Goal: Task Accomplishment & Management: Manage account settings

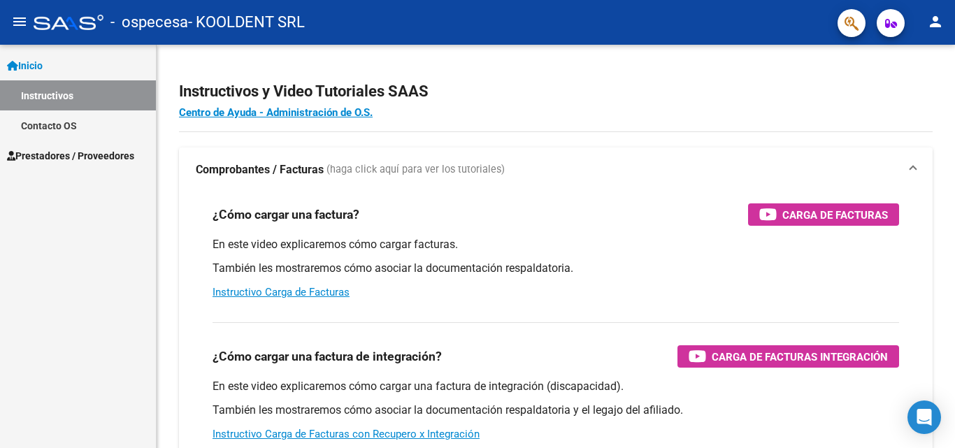
click at [932, 22] on mat-icon "person" at bounding box center [935, 21] width 17 height 17
click at [61, 185] on div at bounding box center [477, 224] width 955 height 448
click at [936, 22] on mat-icon "person" at bounding box center [935, 21] width 17 height 17
click at [920, 53] on button "person Mi Perfil" at bounding box center [906, 59] width 85 height 34
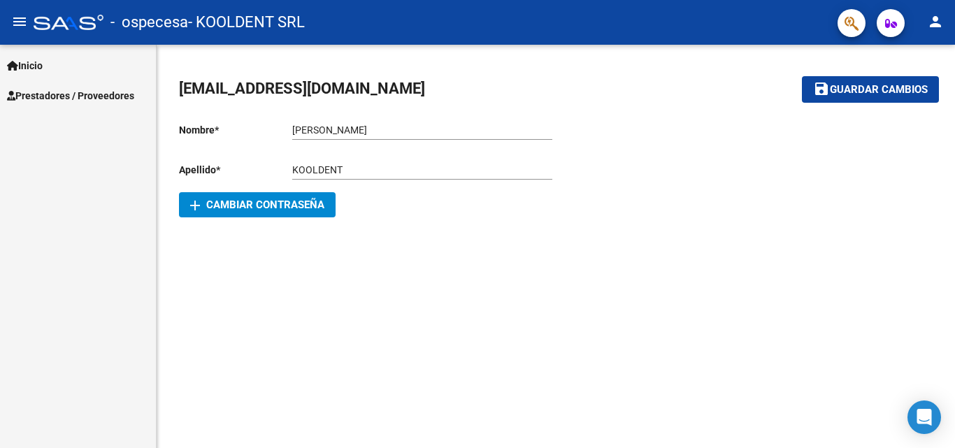
click at [115, 99] on span "Prestadores / Proveedores" at bounding box center [70, 95] width 127 height 15
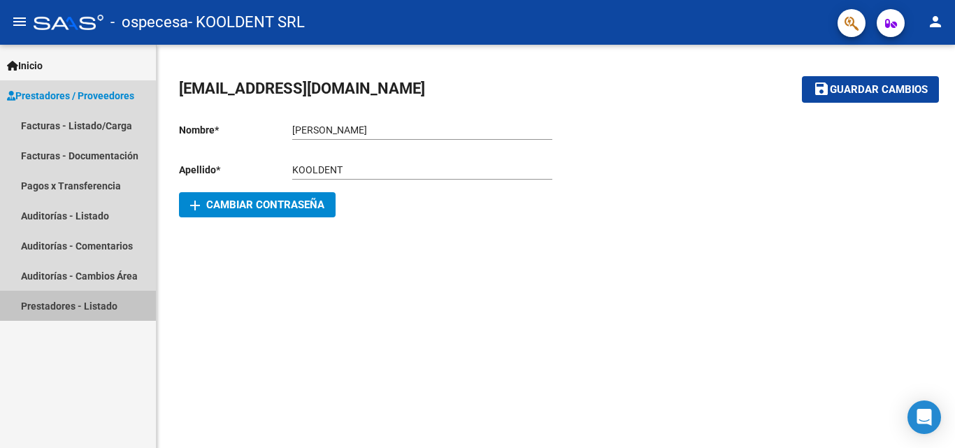
click at [71, 302] on link "Prestadores - Listado" at bounding box center [78, 306] width 156 height 30
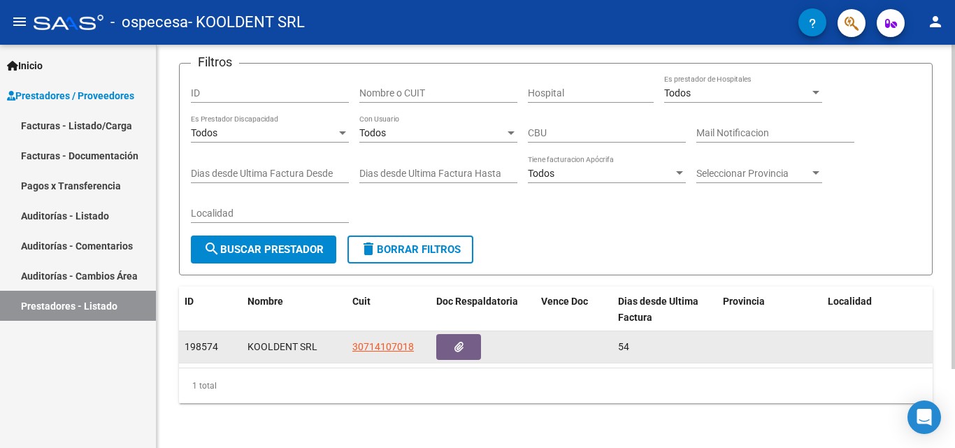
scroll to position [29, 0]
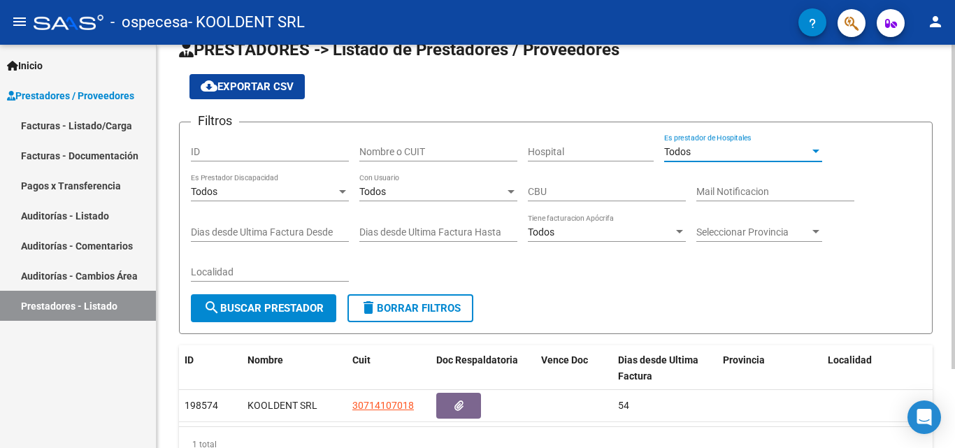
click at [719, 150] on div "Todos" at bounding box center [736, 152] width 145 height 12
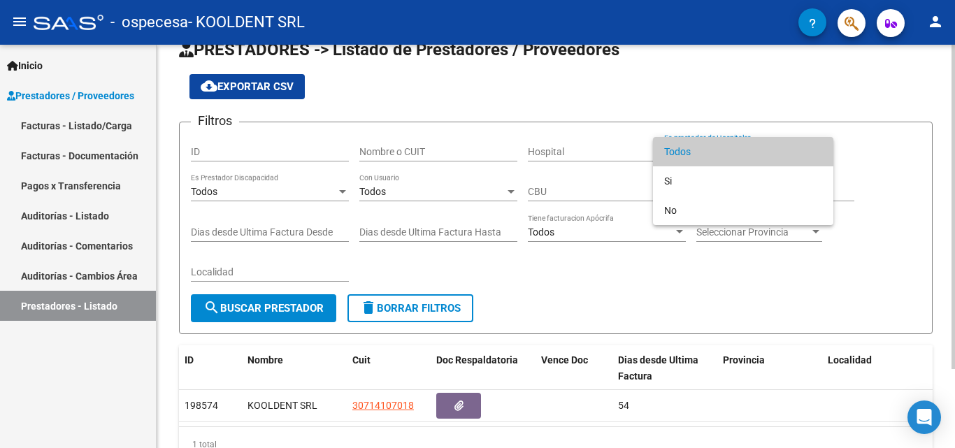
click at [719, 150] on span "Todos" at bounding box center [743, 151] width 158 height 29
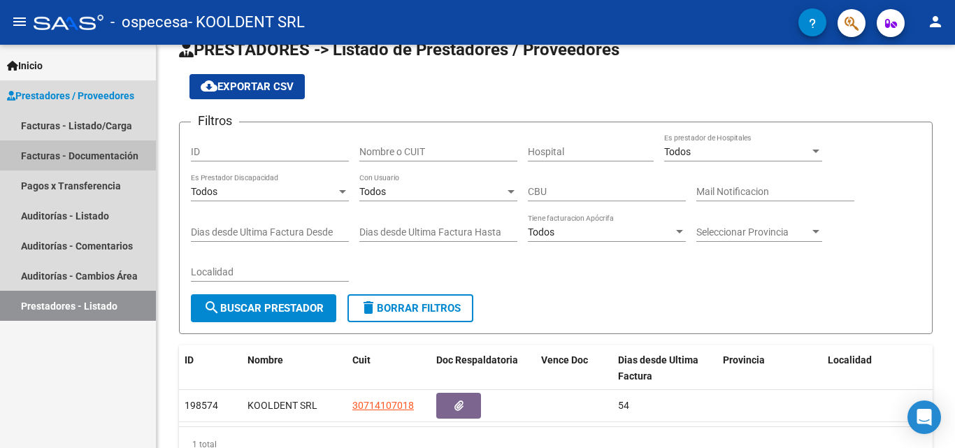
click at [78, 152] on link "Facturas - Documentación" at bounding box center [78, 156] width 156 height 30
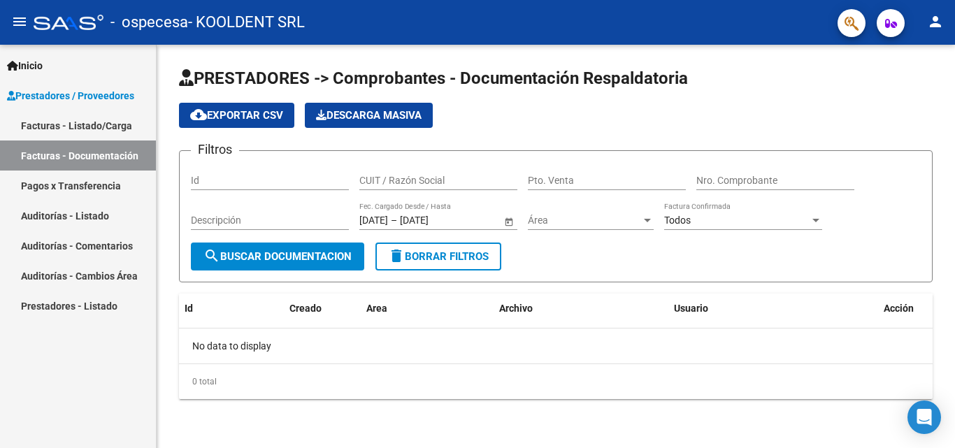
click at [70, 181] on link "Pagos x Transferencia" at bounding box center [78, 186] width 156 height 30
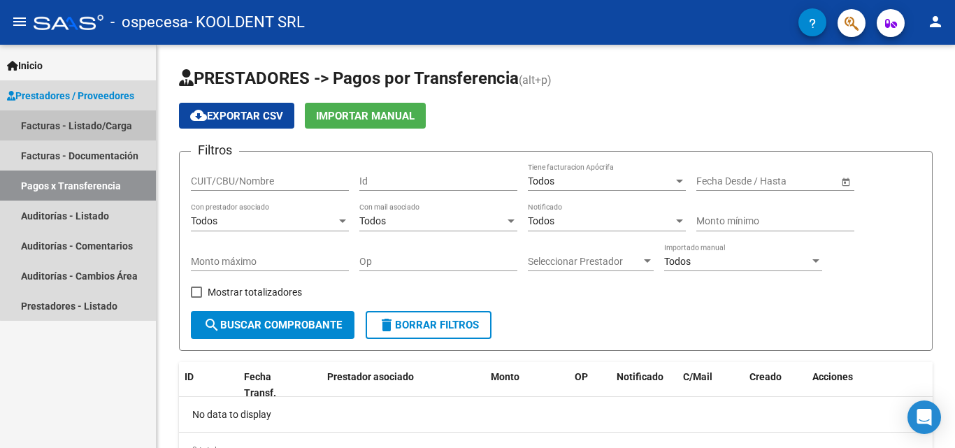
click at [110, 131] on link "Facturas - Listado/Carga" at bounding box center [78, 125] width 156 height 30
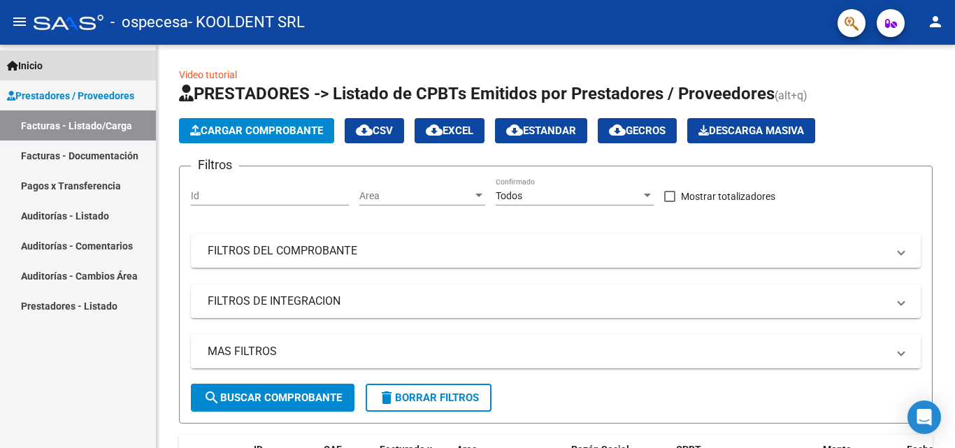
click at [27, 62] on span "Inicio" at bounding box center [25, 65] width 36 height 15
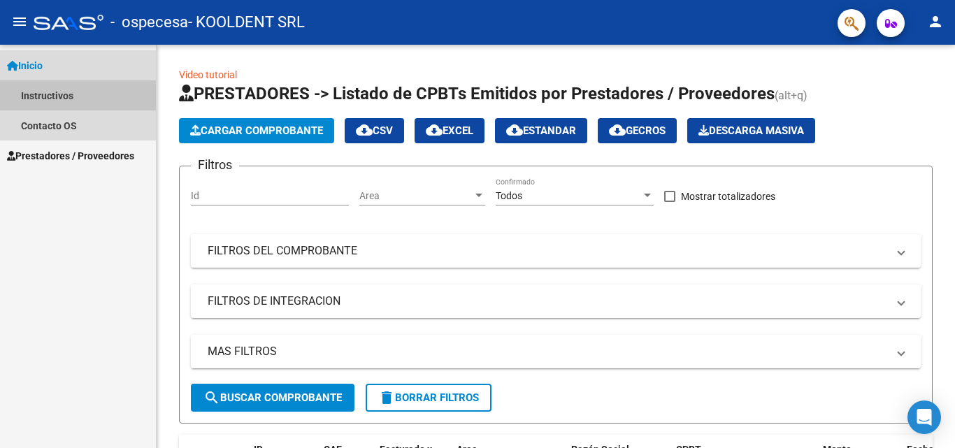
click at [54, 97] on link "Instructivos" at bounding box center [78, 95] width 156 height 30
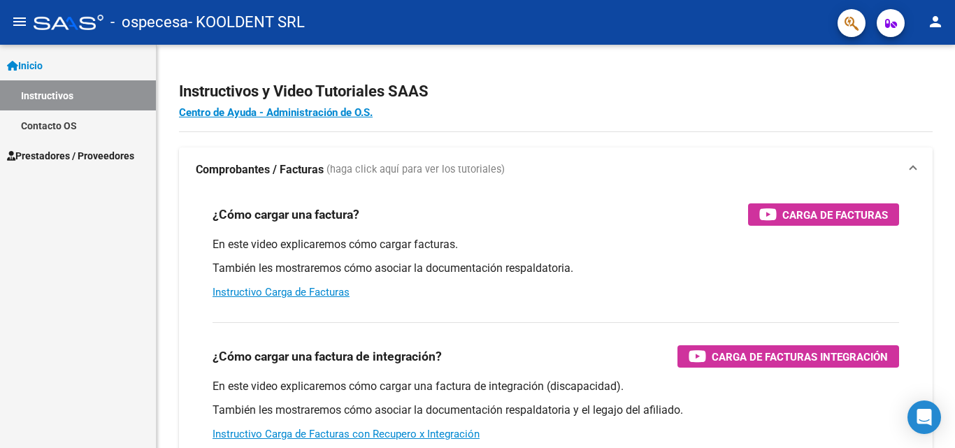
click at [314, 16] on div "- ospecesa - KOOLDENT SRL" at bounding box center [430, 22] width 793 height 31
click at [893, 32] on span "button" at bounding box center [891, 23] width 12 height 28
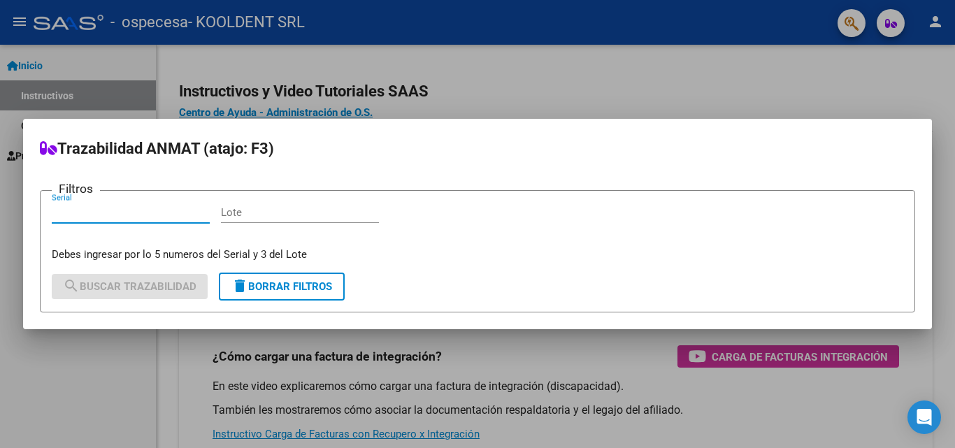
click at [877, 91] on div at bounding box center [477, 224] width 955 height 448
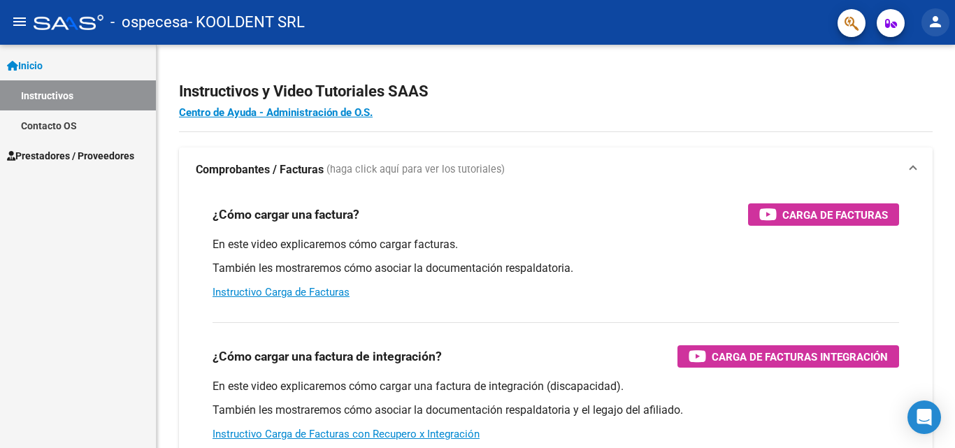
click at [932, 22] on mat-icon "person" at bounding box center [935, 21] width 17 height 17
click at [912, 59] on button "person Mi Perfil" at bounding box center [906, 59] width 85 height 34
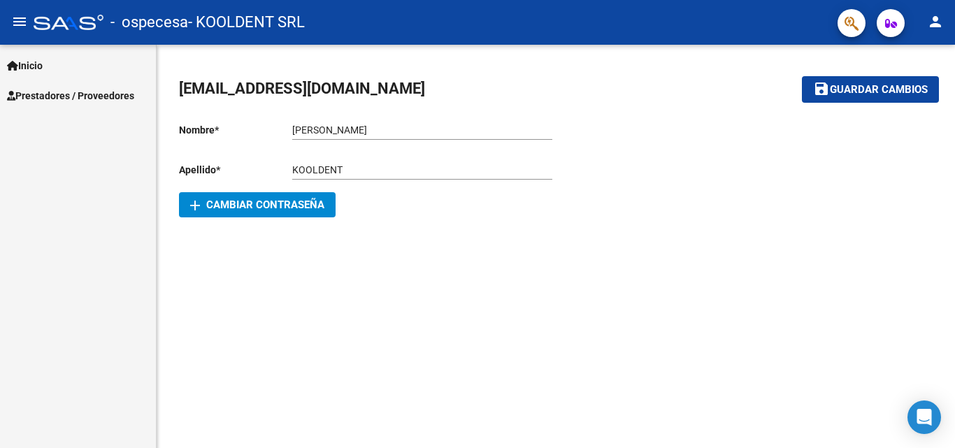
click at [257, 217] on div "facturacion_cooldent@hotmail.com save Guardar cambios Nombre * CINTIA Ingresar …" at bounding box center [556, 148] width 799 height 206
click at [255, 210] on span "add Cambiar Contraseña" at bounding box center [257, 205] width 134 height 13
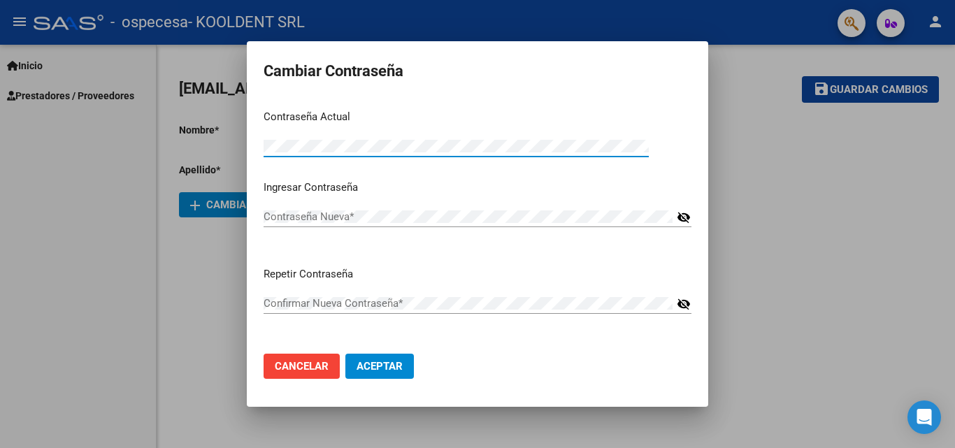
click at [299, 230] on div "Contraseña Nueva * visibility_off" at bounding box center [478, 223] width 428 height 34
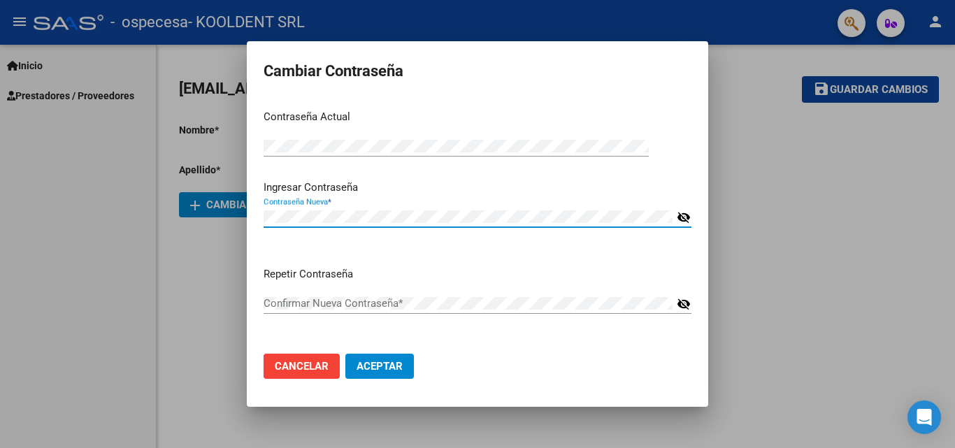
click at [679, 212] on mat-icon "visibility_off" at bounding box center [684, 217] width 14 height 17
drag, startPoint x: 368, startPoint y: 224, endPoint x: 358, endPoint y: 224, distance: 9.8
click at [360, 224] on div "Contraseña Nueva *" at bounding box center [468, 216] width 409 height 21
click at [178, 218] on div "Cambiar Contraseña Contraseña Actual Contraseña Actual * Ingresar Contraseña Co…" at bounding box center [477, 224] width 955 height 448
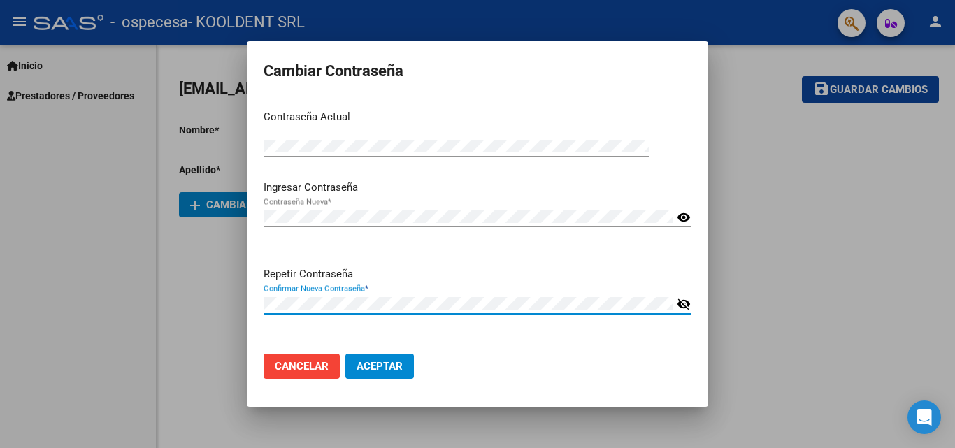
click at [379, 366] on span "Aceptar" at bounding box center [380, 366] width 46 height 13
click at [380, 366] on span "Aceptar" at bounding box center [380, 366] width 46 height 13
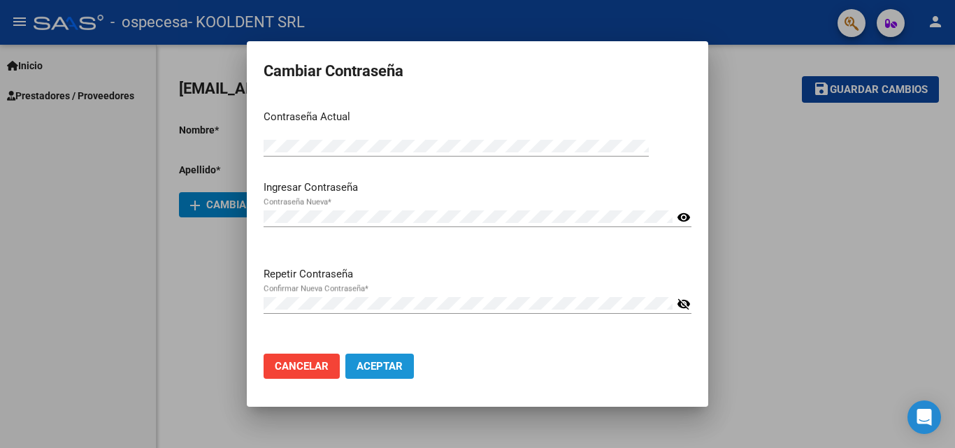
click at [401, 373] on button "Aceptar" at bounding box center [379, 366] width 69 height 25
click at [285, 364] on span "Cancelar" at bounding box center [302, 366] width 54 height 13
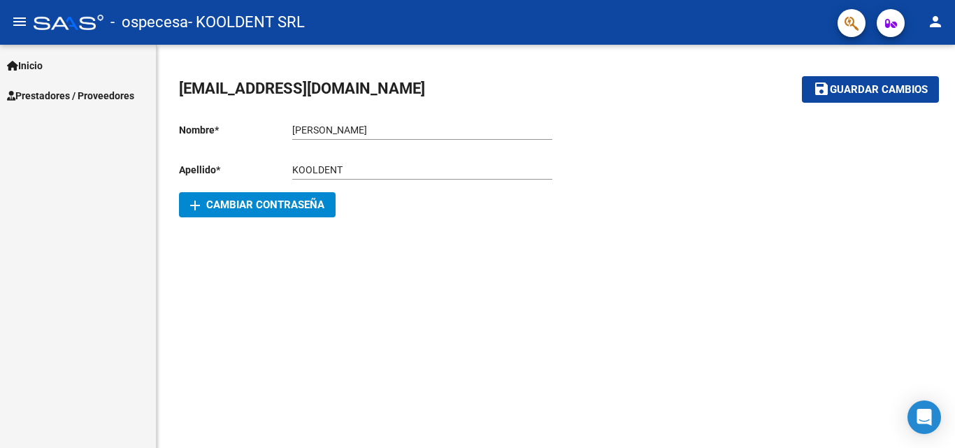
click at [431, 205] on div "add Cambiar Contraseña" at bounding box center [367, 204] width 377 height 25
click at [224, 213] on button "add Cambiar Contraseña" at bounding box center [257, 204] width 157 height 25
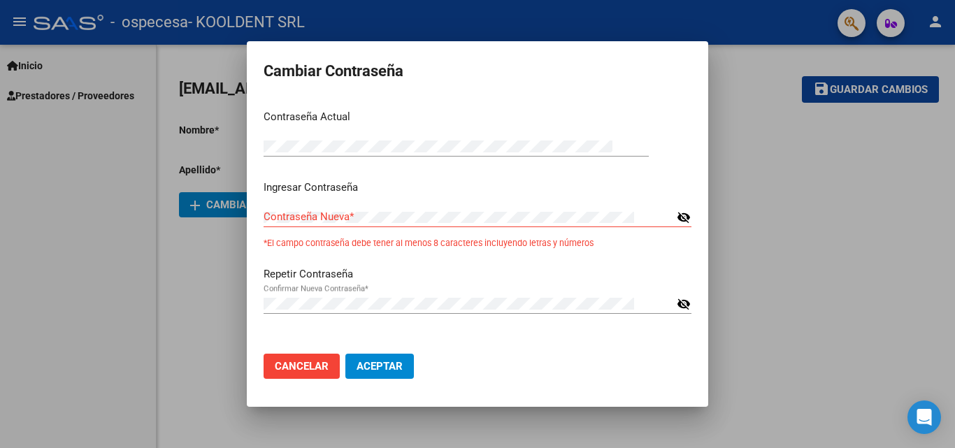
click at [680, 304] on mat-icon "visibility_off" at bounding box center [684, 304] width 14 height 17
click at [680, 304] on mat-icon "visibility" at bounding box center [684, 304] width 14 height 17
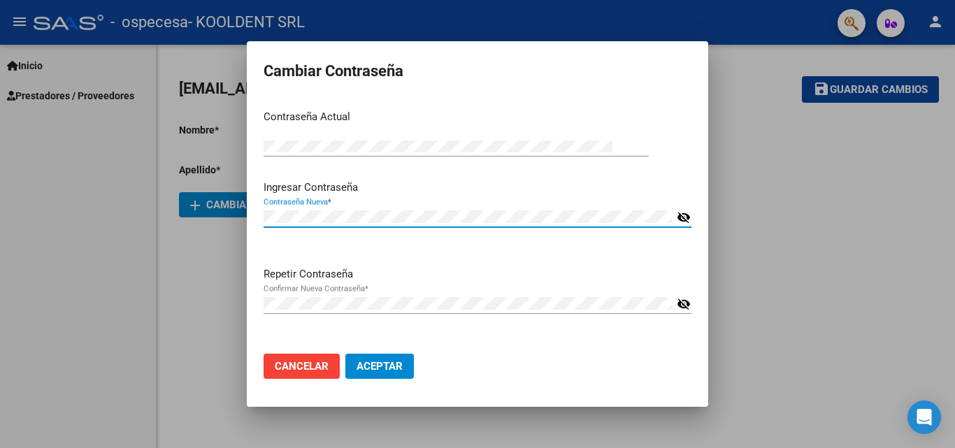
click at [392, 361] on span "Aceptar" at bounding box center [380, 366] width 46 height 13
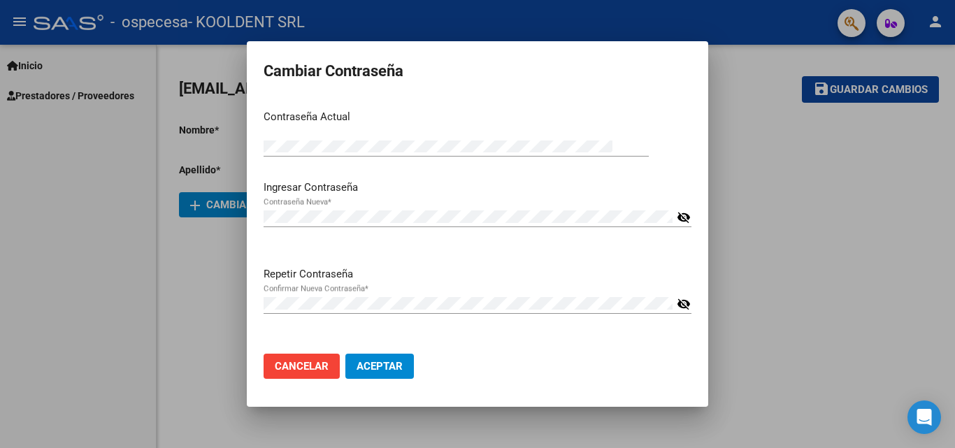
click at [801, 204] on div at bounding box center [477, 224] width 955 height 448
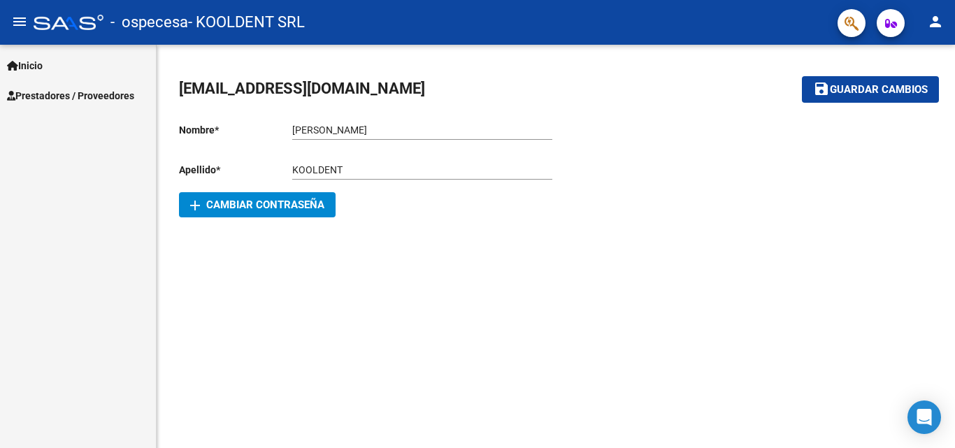
click at [879, 89] on span "Guardar cambios" at bounding box center [879, 90] width 98 height 13
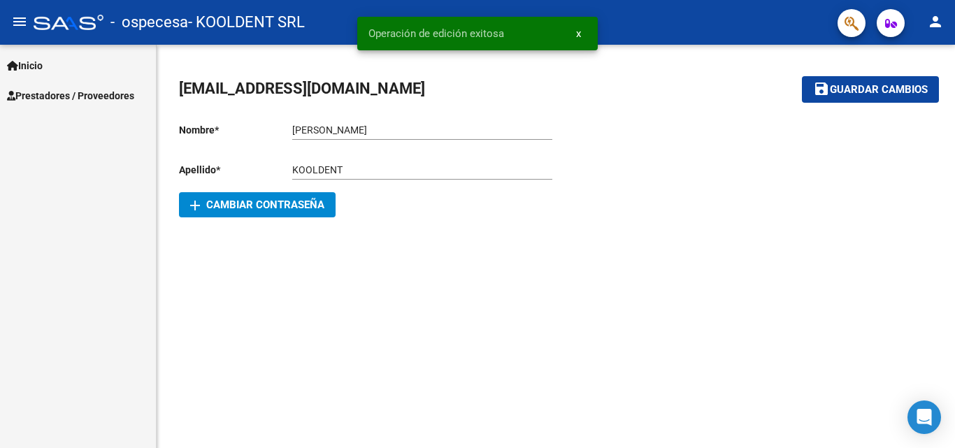
click at [694, 128] on div at bounding box center [744, 165] width 377 height 106
click at [945, 20] on button "person" at bounding box center [936, 22] width 28 height 28
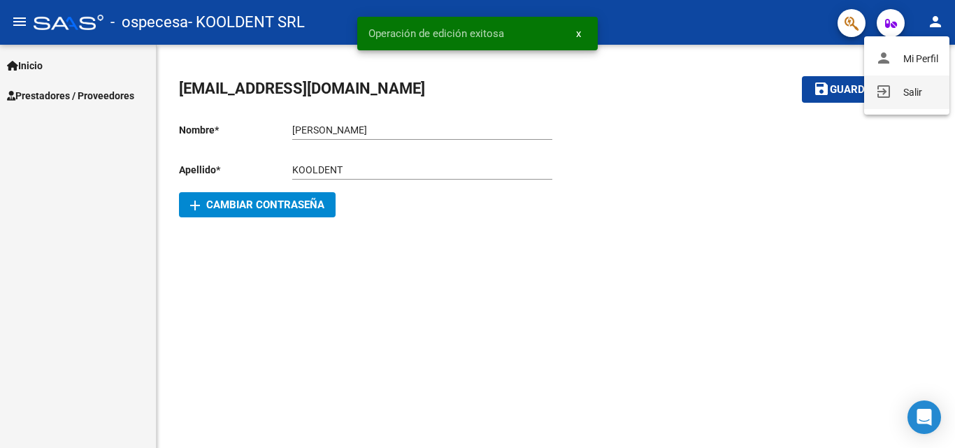
click at [912, 97] on button "exit_to_app Salir" at bounding box center [906, 93] width 85 height 34
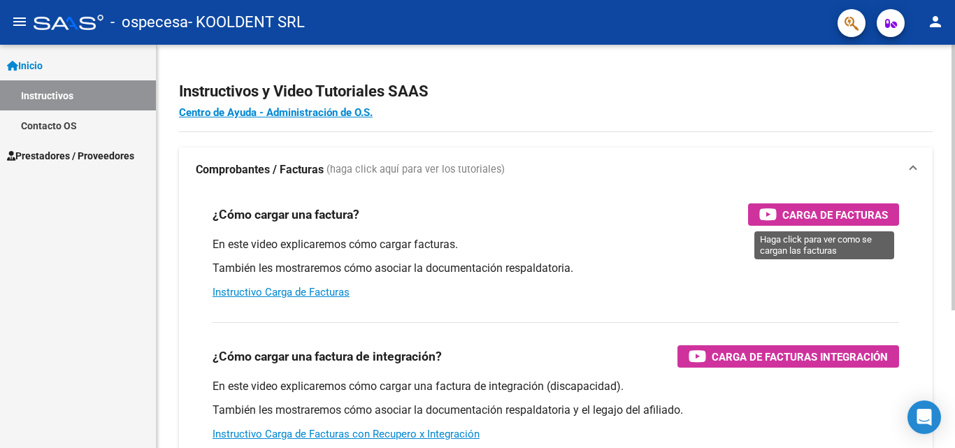
click at [822, 219] on span "Carga de Facturas" at bounding box center [836, 214] width 106 height 17
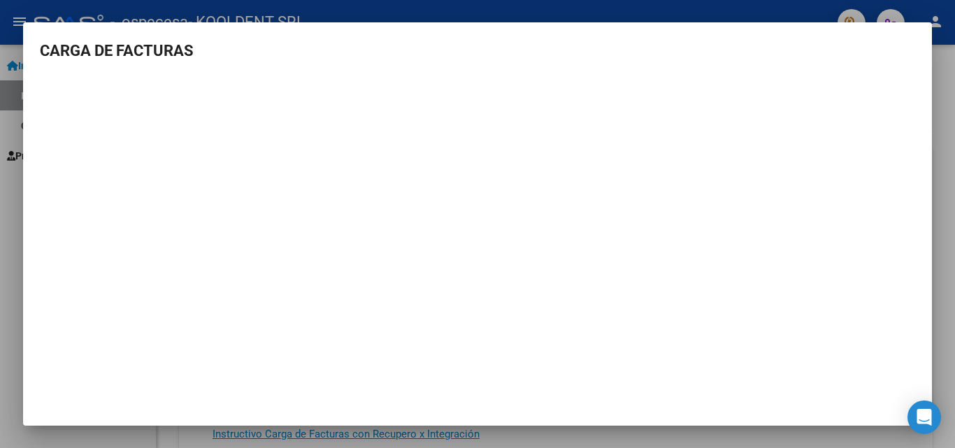
click at [925, 88] on mat-dialog-content "CARGA DE FACTURAS" at bounding box center [477, 216] width 909 height 354
